Goal: Check status: Check status

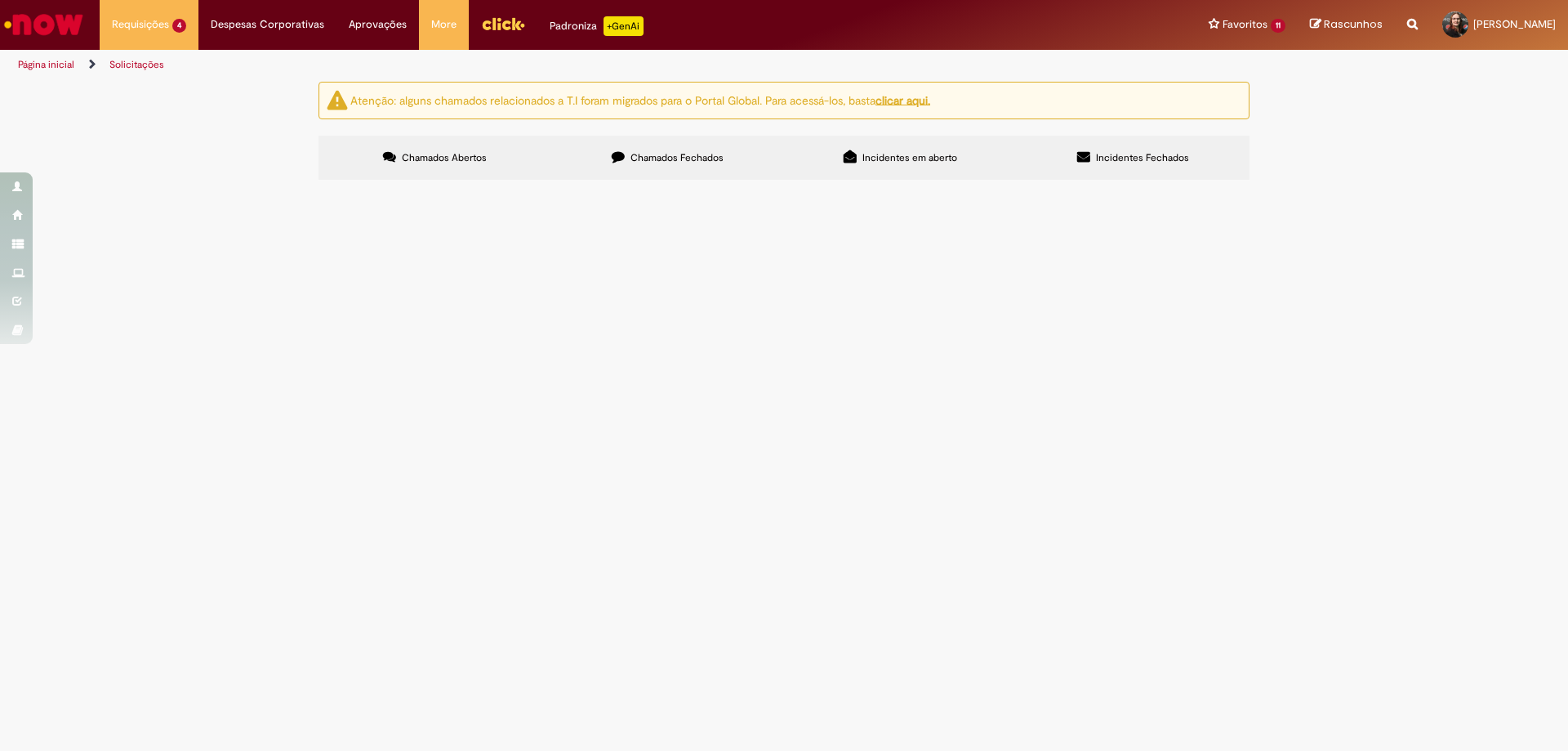
click at [0, 0] on span "Liberar BLOQUEIO R, pedido x orçamento ok" at bounding box center [0, 0] width 0 height 0
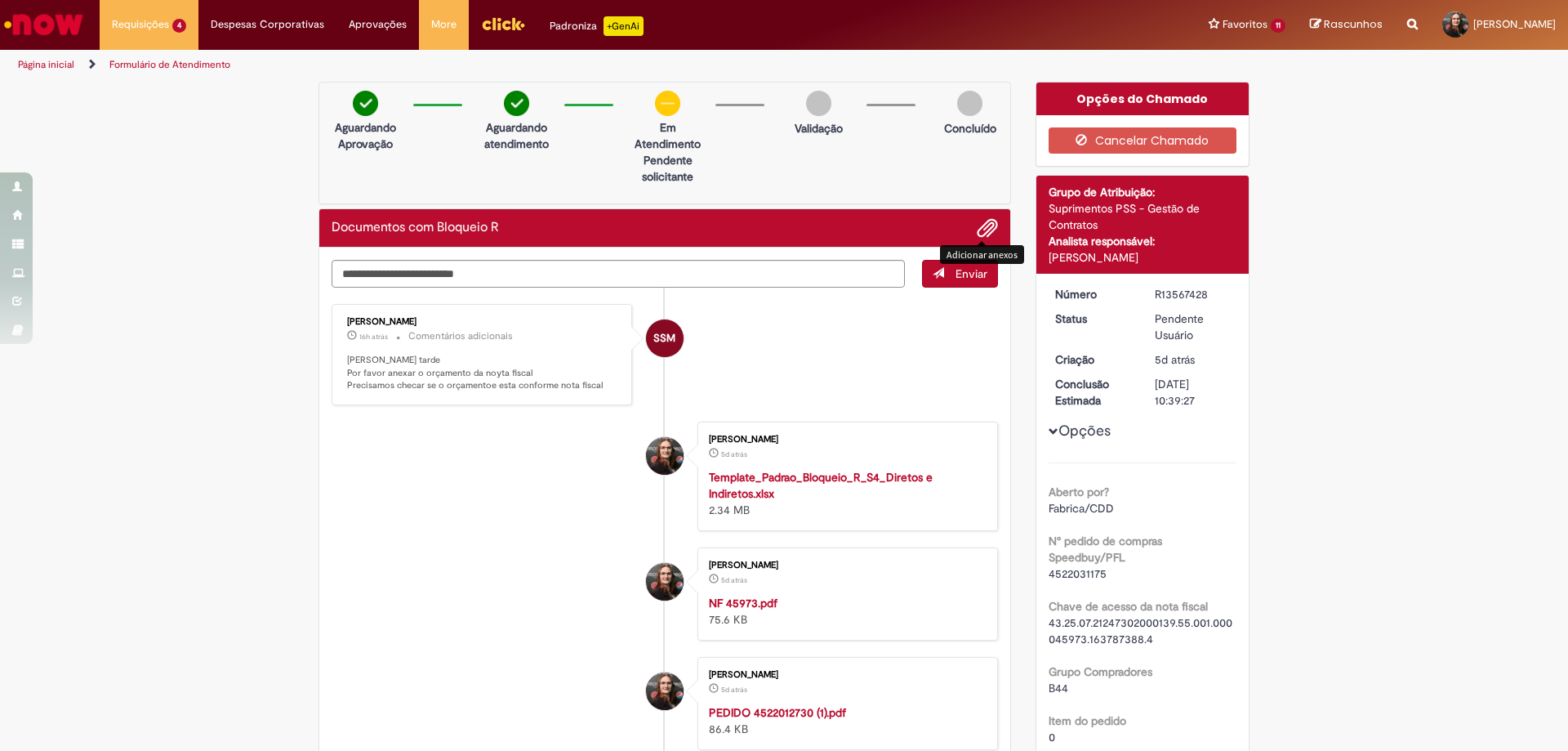
click at [980, 228] on span "Adicionar anexos" at bounding box center [988, 229] width 20 height 20
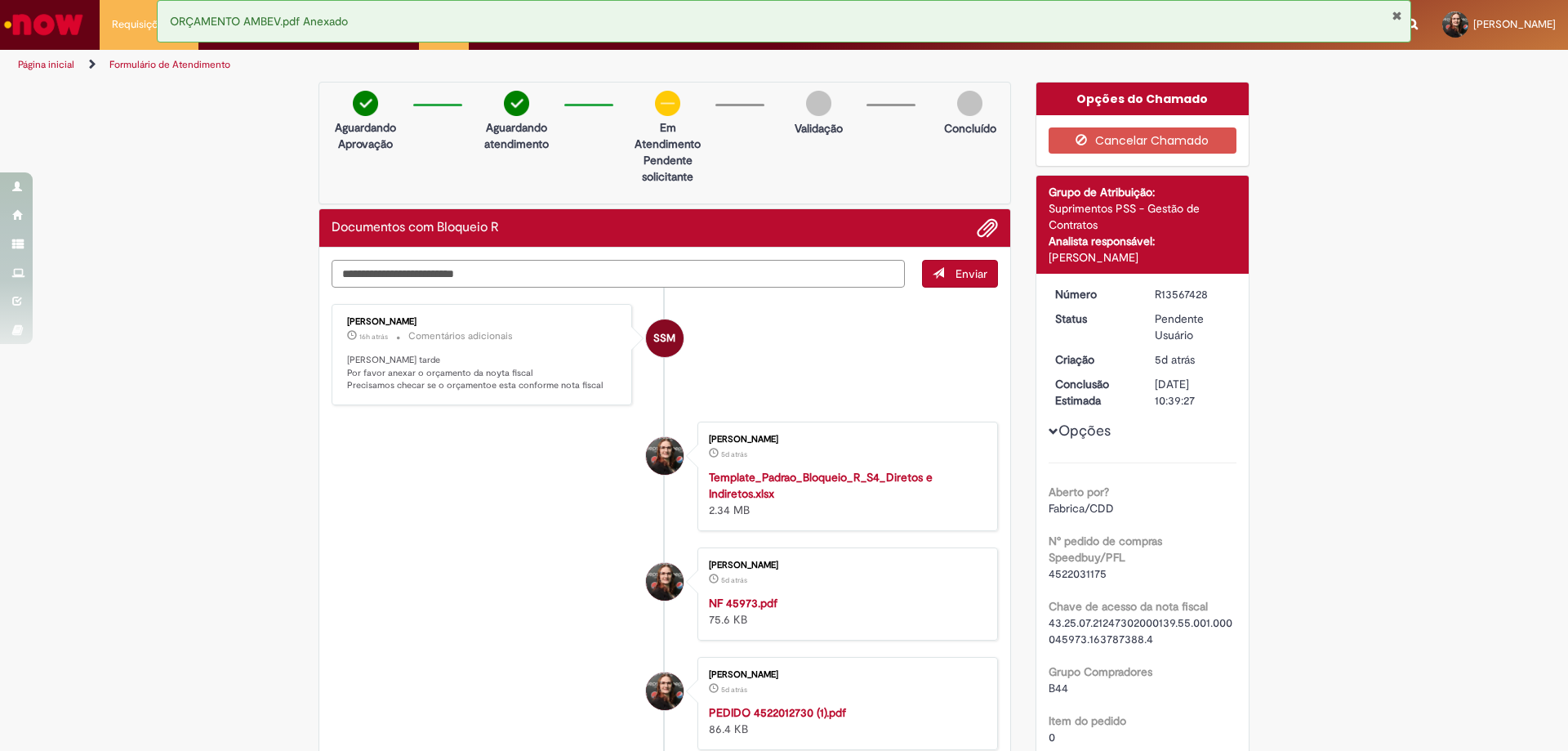
click at [448, 272] on textarea "Digite sua mensagem aqui..." at bounding box center [618, 274] width 574 height 28
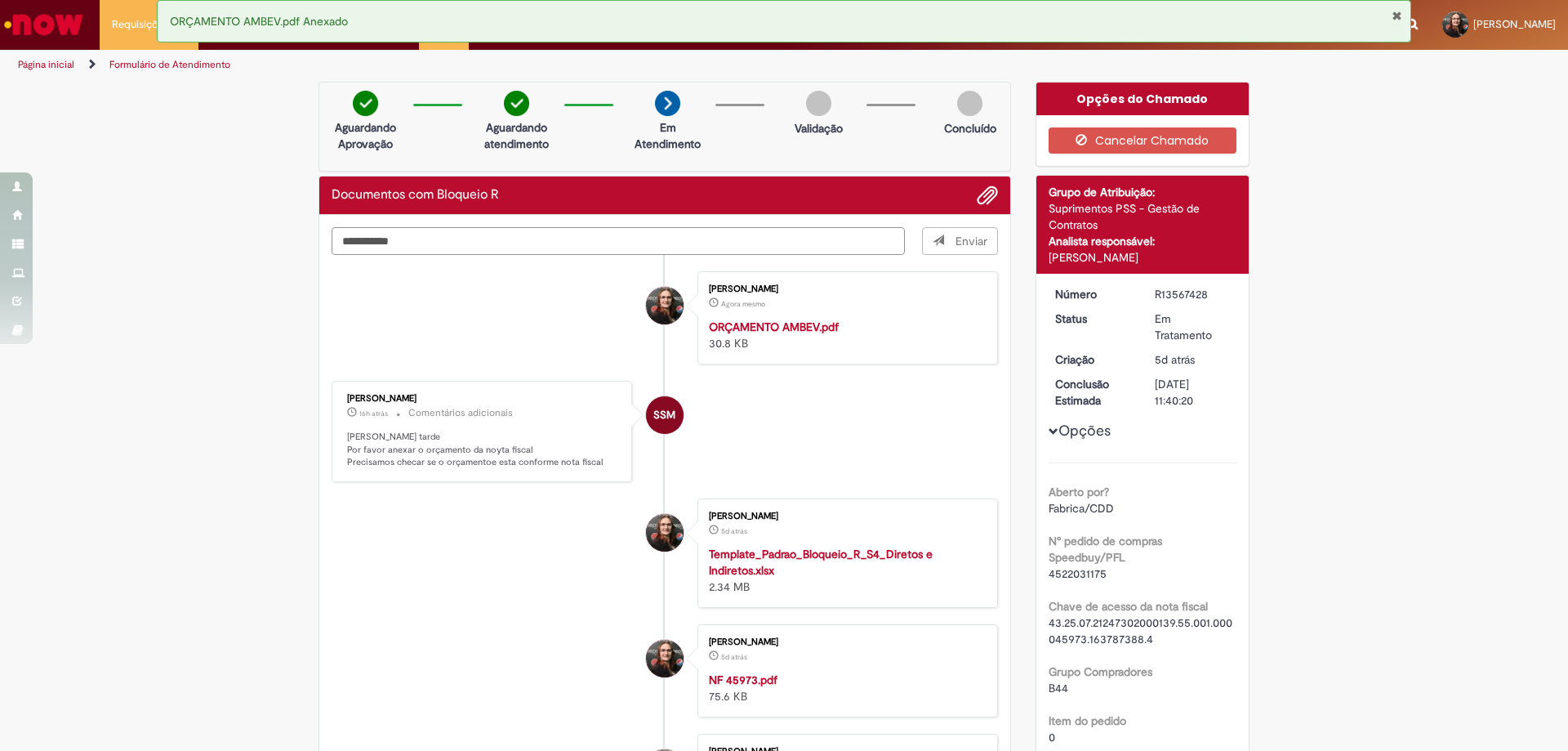
click at [494, 247] on textarea "**********" at bounding box center [618, 241] width 574 height 28
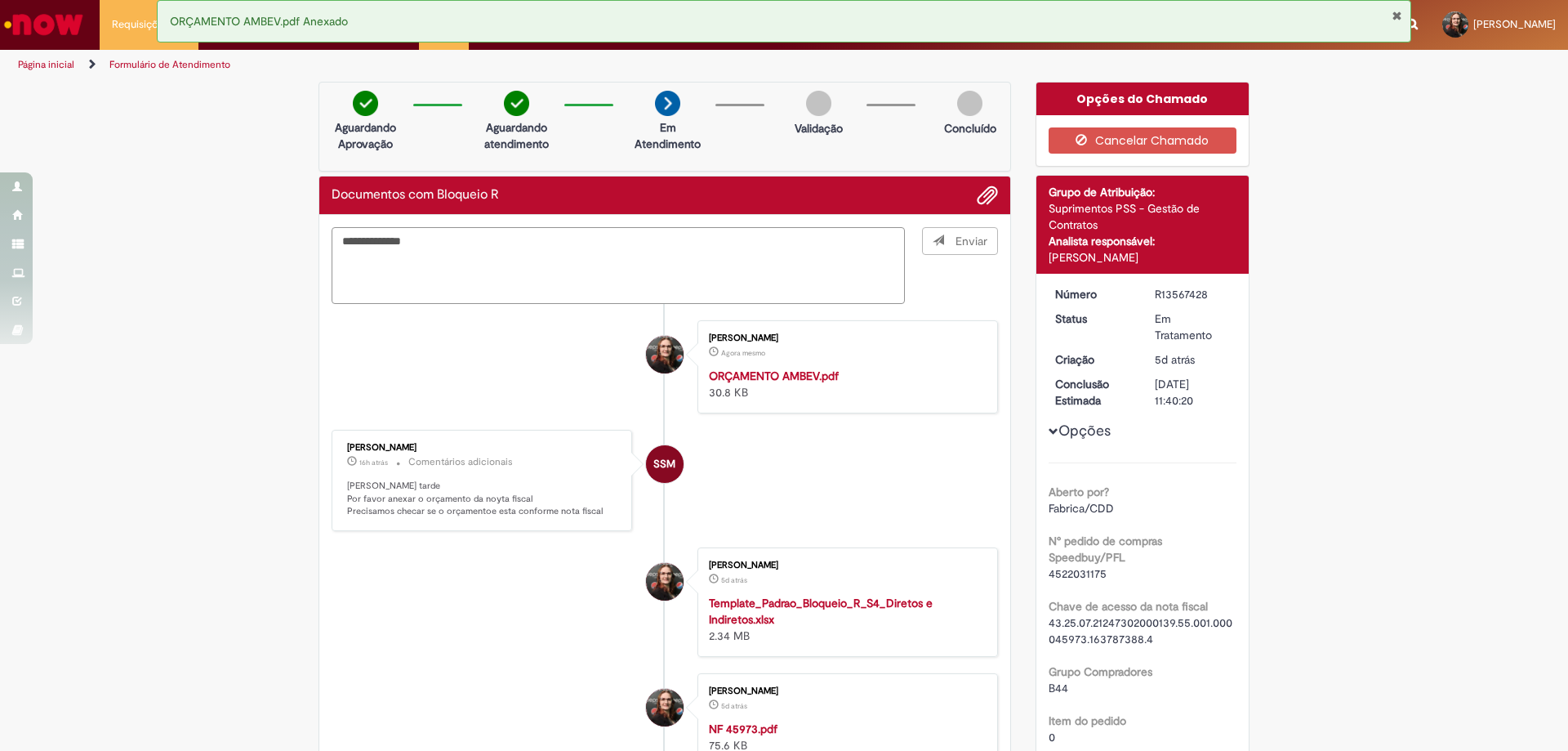
type textarea "**********"
click at [935, 240] on span "Enviar" at bounding box center [960, 265] width 75 height 77
click at [896, 188] on div "Documentos com Bloqueio R" at bounding box center [665, 195] width 667 height 21
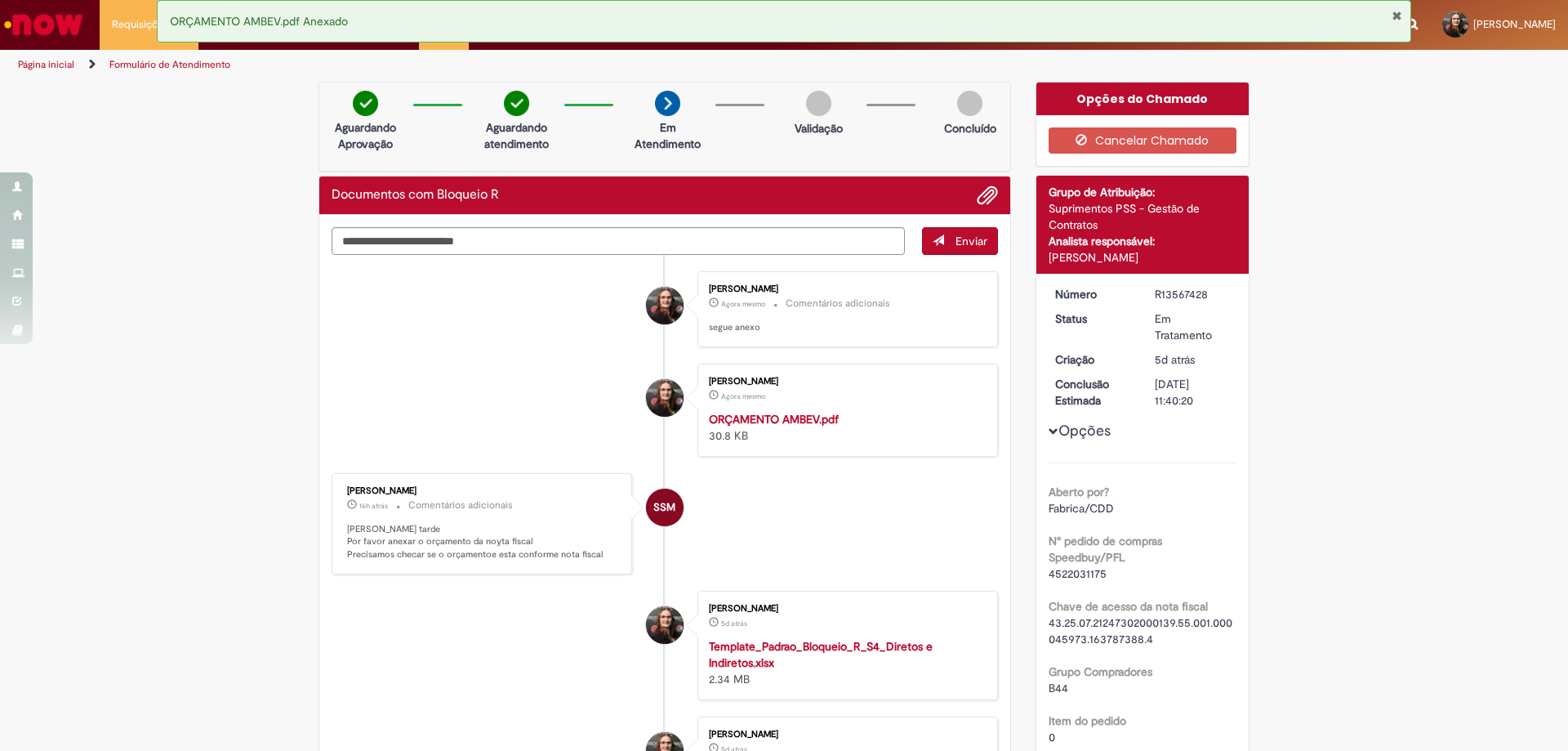
click at [795, 417] on strong "ORÇAMENTO AMBEV.pdf" at bounding box center [774, 419] width 130 height 15
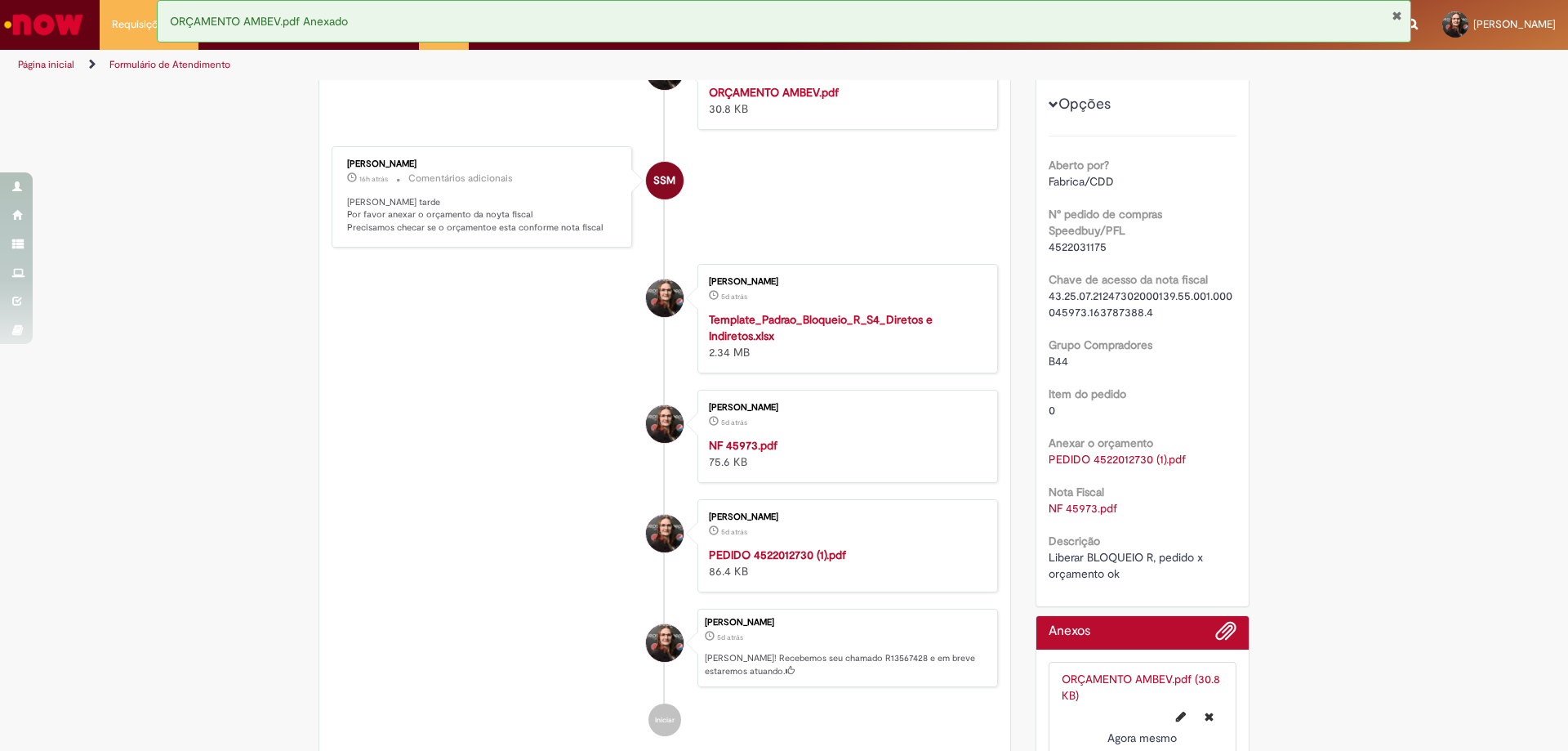
click at [737, 445] on strong "NF 45973.pdf" at bounding box center [742, 445] width 68 height 15
click at [58, 65] on link "Página inicial" at bounding box center [46, 64] width 56 height 13
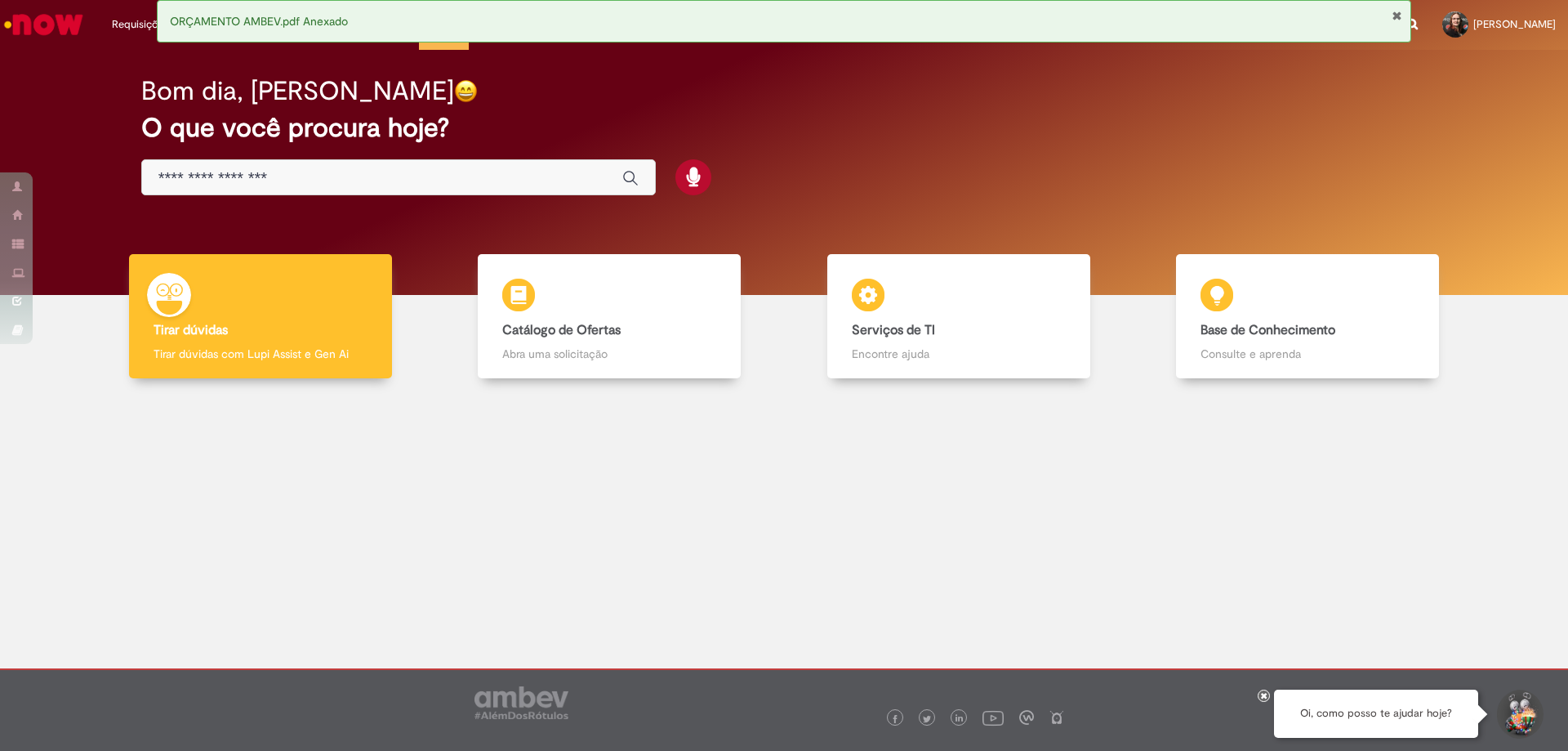
click at [1396, 12] on button "Fechar Notificação" at bounding box center [1397, 16] width 11 height 13
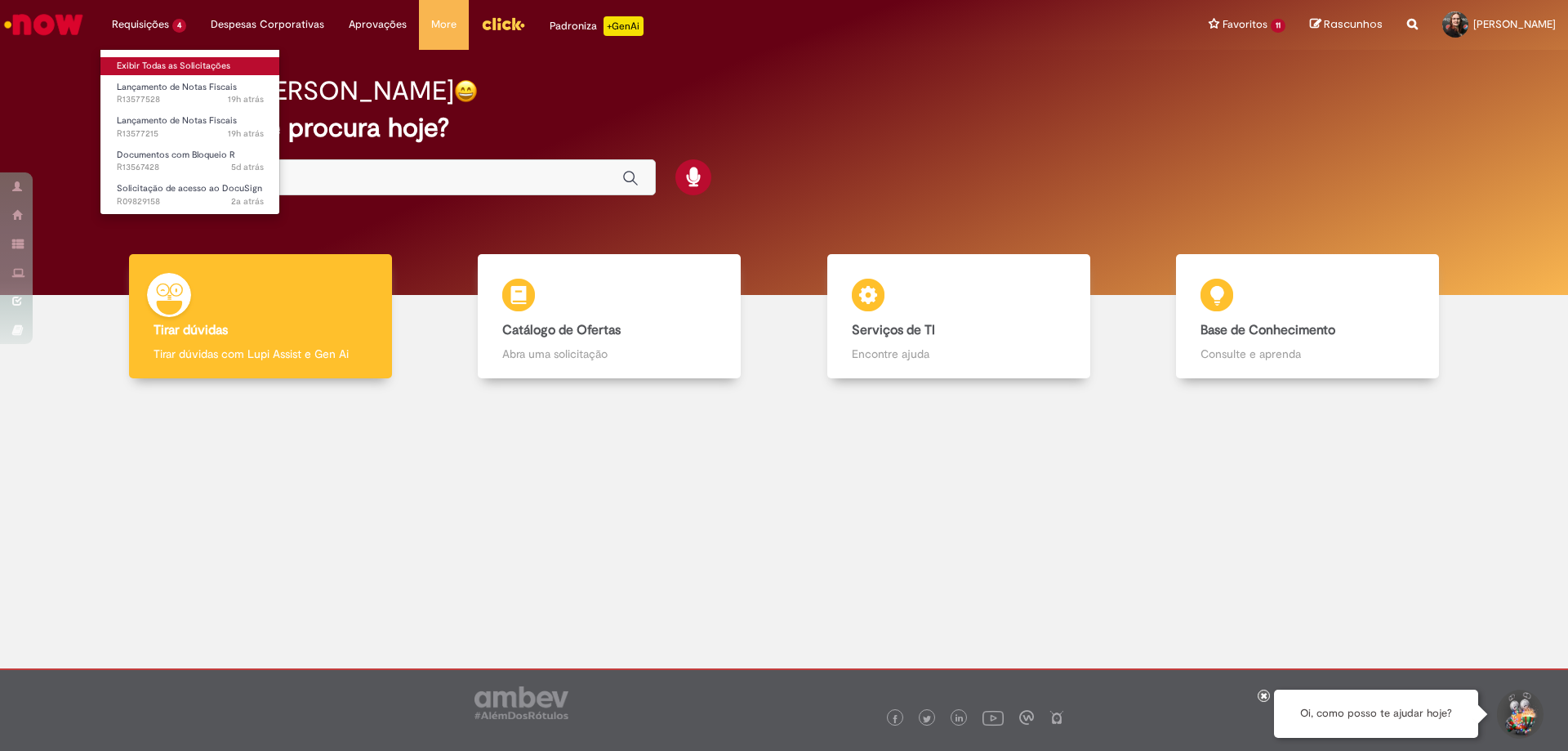
click at [165, 63] on link "Exibir Todas as Solicitações" at bounding box center [190, 66] width 179 height 18
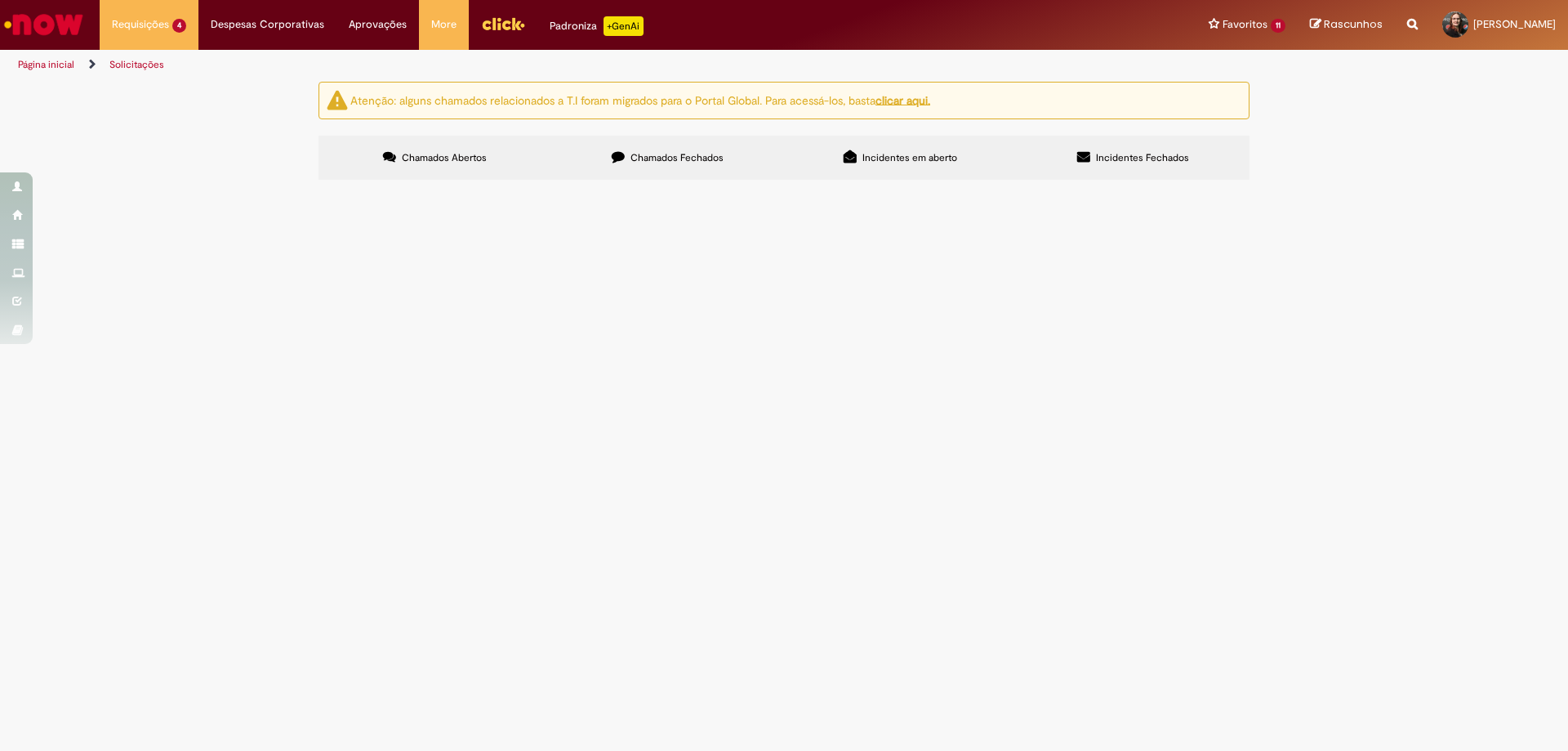
click at [0, 0] on span "Liberar BLOQUEIO R, pedido x orçamento ok" at bounding box center [0, 0] width 0 height 0
click at [0, 0] on span "Documentos com Bloqueio R" at bounding box center [0, 0] width 0 height 0
click at [0, 0] on span "Liberar BLOQUEIO R, pedido x orçamento ok" at bounding box center [0, 0] width 0 height 0
